Goal: Task Accomplishment & Management: Manage account settings

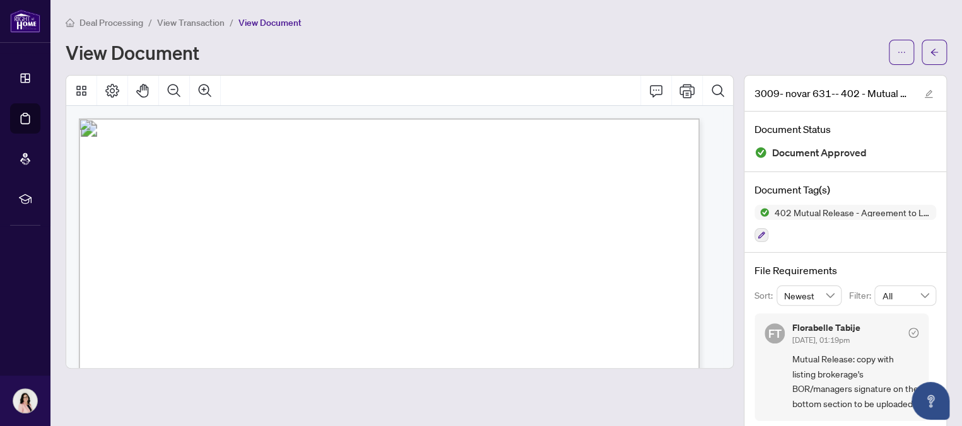
scroll to position [230, 0]
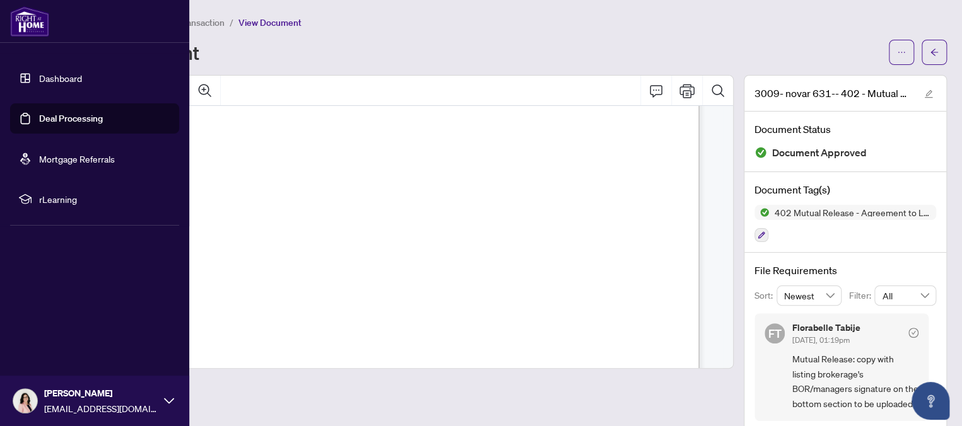
click at [39, 117] on link "Deal Processing" at bounding box center [71, 118] width 64 height 11
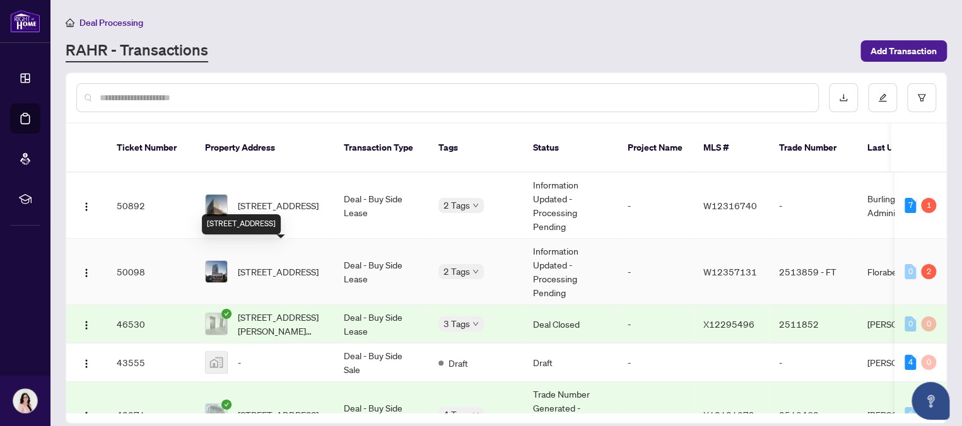
click at [297, 265] on span "[STREET_ADDRESS]" at bounding box center [278, 272] width 81 height 14
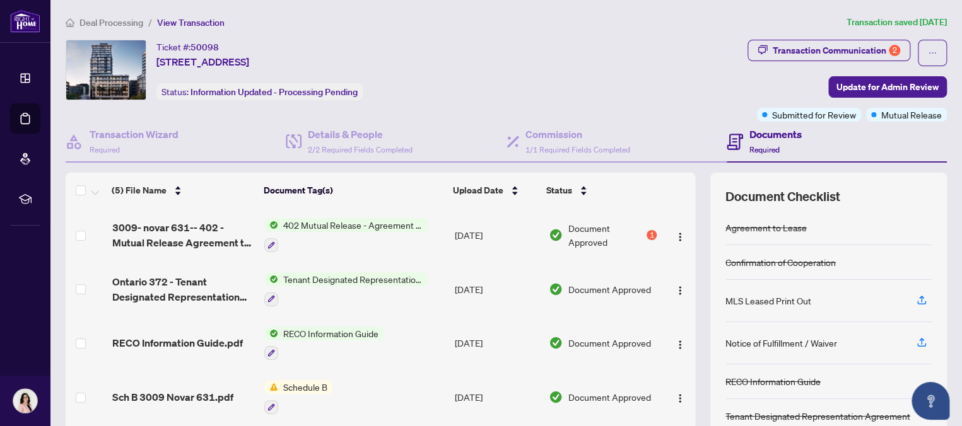
click at [380, 221] on span "402 Mutual Release - Agreement to Lease - Residential" at bounding box center [353, 225] width 150 height 14
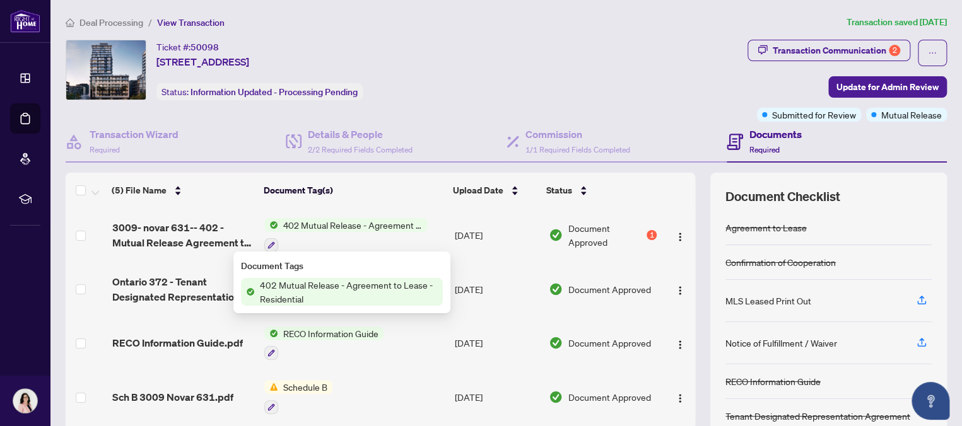
click at [277, 286] on span "402 Mutual Release - Agreement to Lease - Residential" at bounding box center [349, 292] width 188 height 28
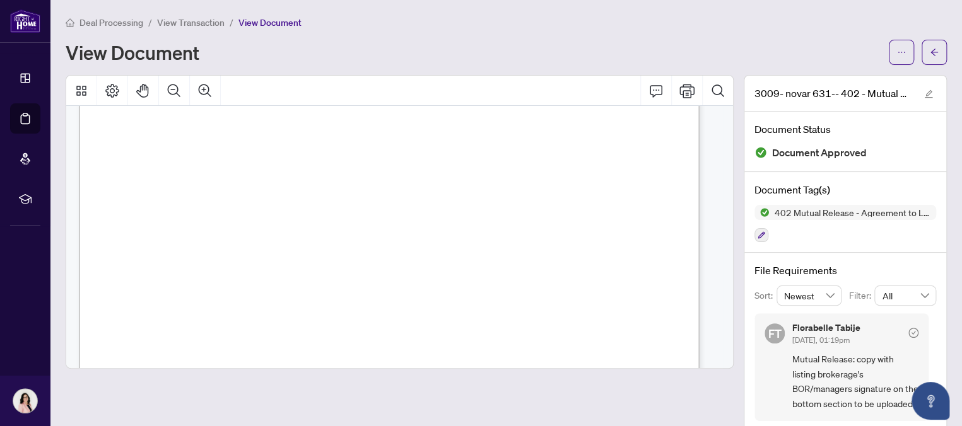
scroll to position [565, 0]
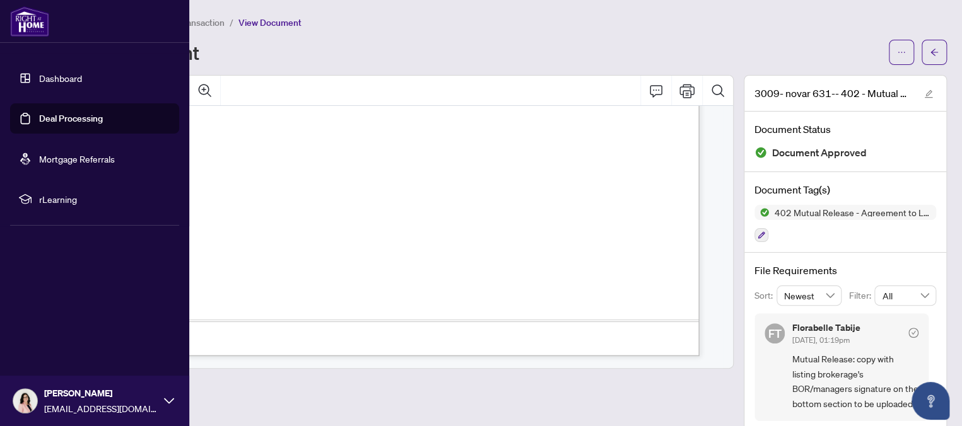
click at [55, 117] on link "Deal Processing" at bounding box center [71, 118] width 64 height 11
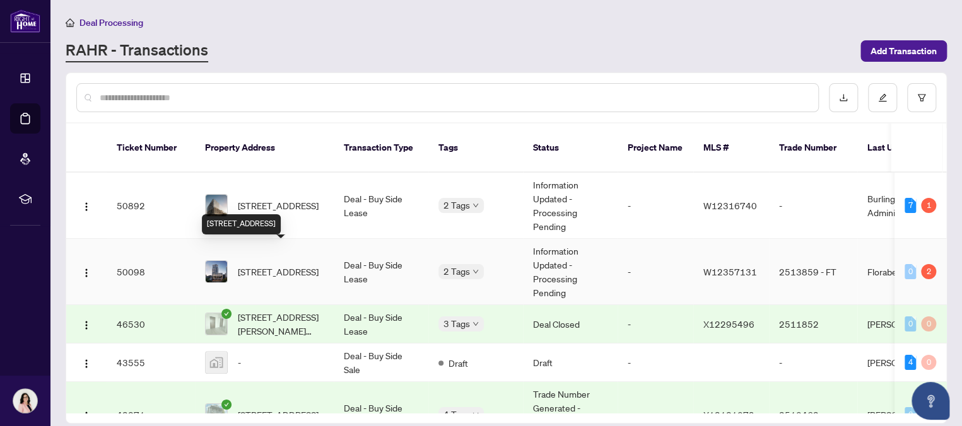
click at [254, 265] on span "[STREET_ADDRESS]" at bounding box center [278, 272] width 81 height 14
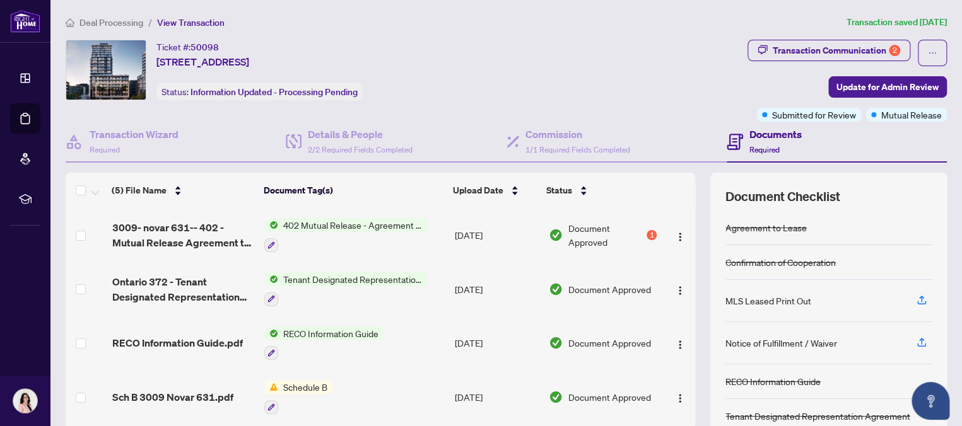
click at [366, 222] on span "402 Mutual Release - Agreement to Lease - Residential" at bounding box center [353, 225] width 150 height 14
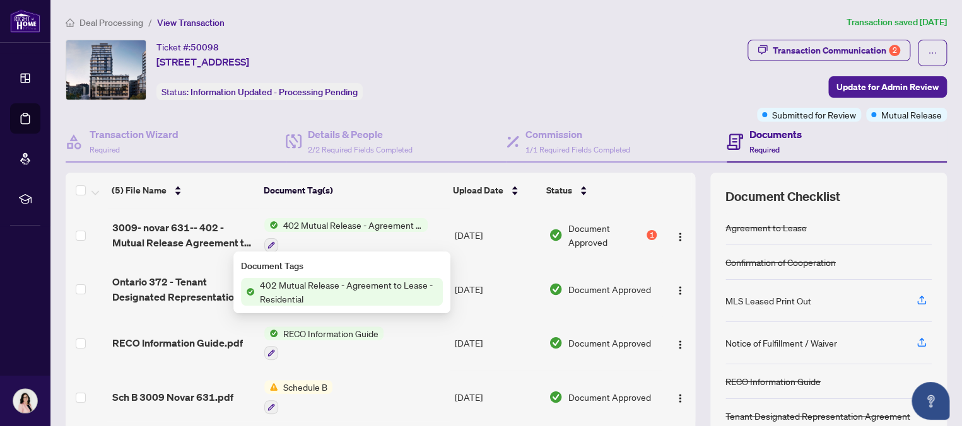
click at [312, 283] on span "402 Mutual Release - Agreement to Lease - Residential" at bounding box center [349, 292] width 188 height 28
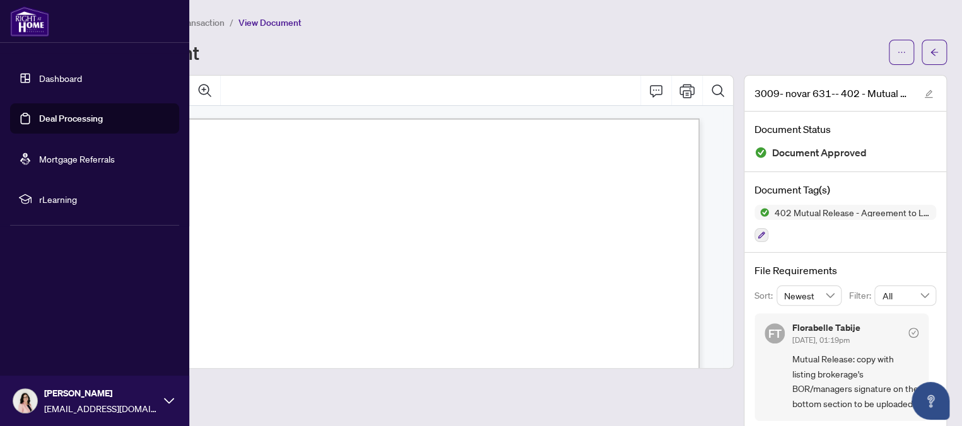
click at [55, 114] on link "Deal Processing" at bounding box center [71, 118] width 64 height 11
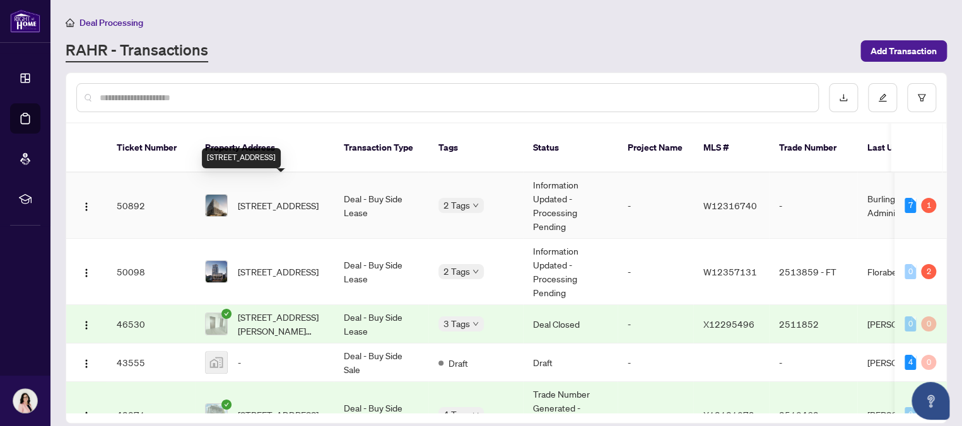
click at [281, 199] on span "[STREET_ADDRESS]" at bounding box center [278, 206] width 81 height 14
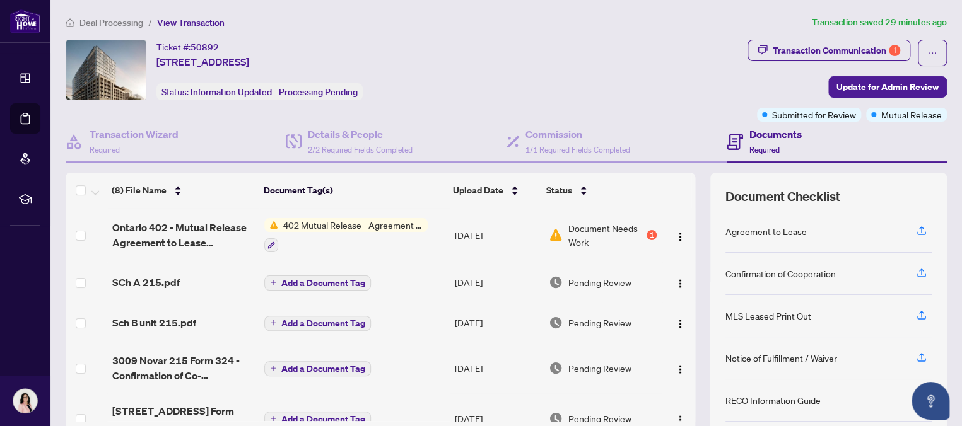
click at [376, 223] on span "402 Mutual Release - Agreement to Lease - Residential" at bounding box center [353, 225] width 150 height 14
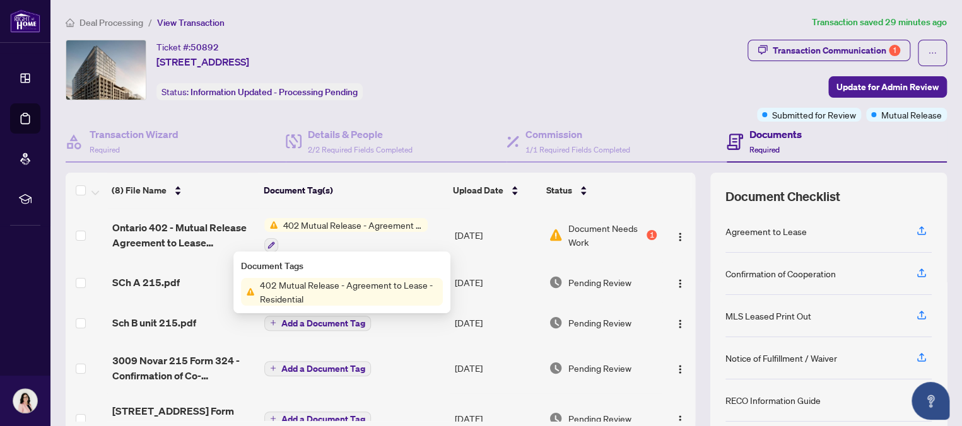
click at [310, 288] on span "402 Mutual Release - Agreement to Lease - Residential" at bounding box center [349, 292] width 188 height 28
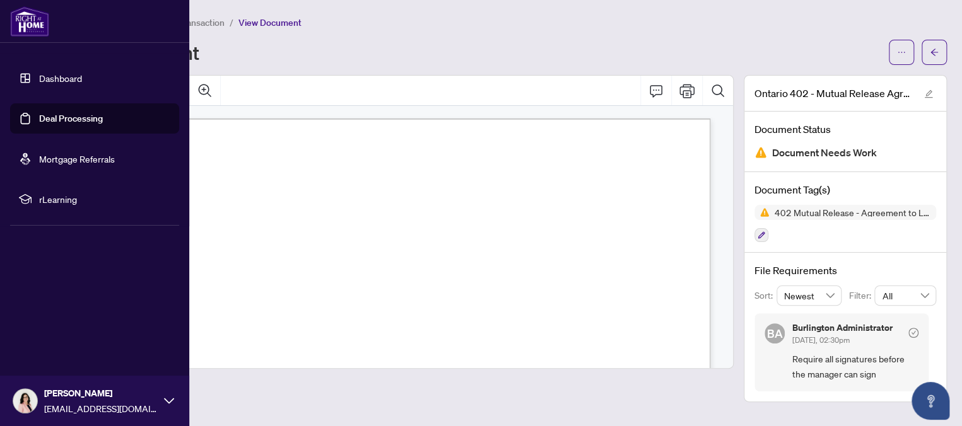
click at [39, 117] on link "Deal Processing" at bounding box center [71, 118] width 64 height 11
